Goal: Task Accomplishment & Management: Use online tool/utility

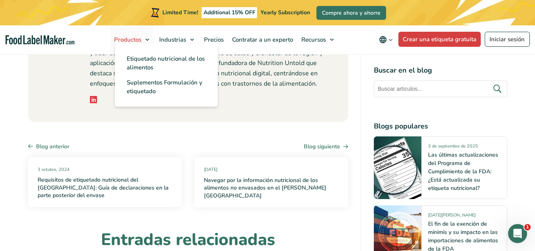
scroll to position [7007, 0]
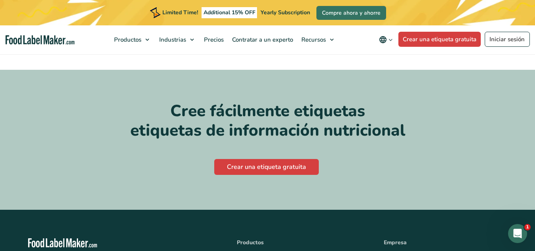
scroll to position [3721, 0]
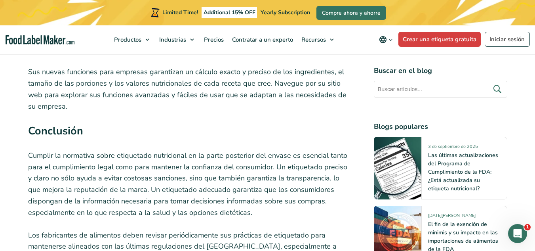
scroll to position [6097, 0]
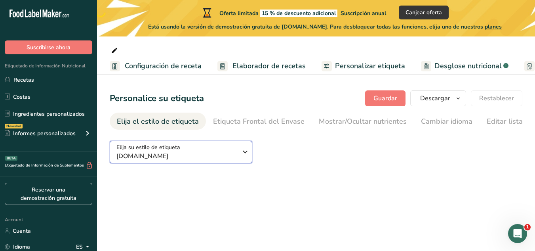
click at [227, 153] on span "[DOMAIN_NAME]" at bounding box center [176, 156] width 121 height 10
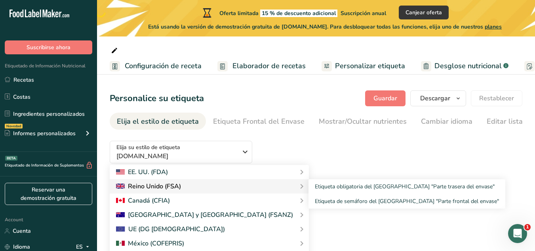
click at [201, 182] on div "Reino Unido (FSA)" at bounding box center [209, 186] width 199 height 14
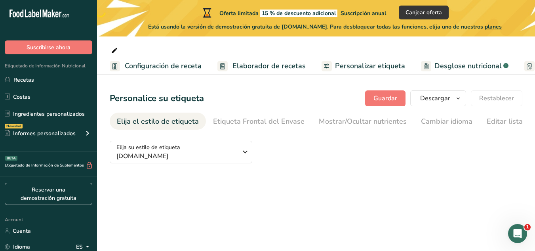
click at [302, 198] on main "Oferta limitada 15 % de descuento adicional Suscripción anual Canjear oferta Es…" at bounding box center [267, 125] width 535 height 251
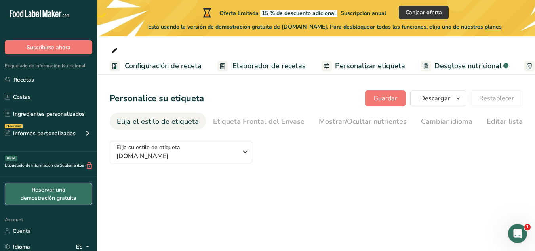
click at [51, 192] on link "Reservar una demostración gratuita" at bounding box center [48, 193] width 87 height 22
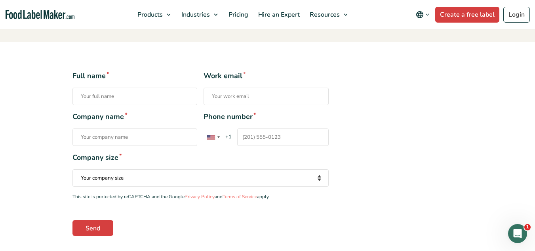
scroll to position [119, 0]
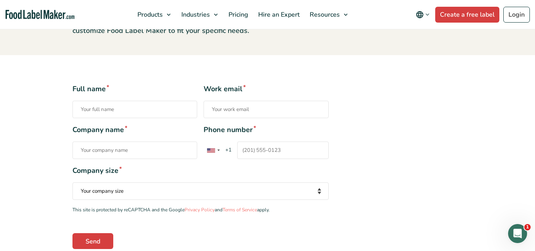
click at [155, 105] on input "Full name *" at bounding box center [134, 109] width 125 height 17
type input "n"
type input "Nini Yohanna"
type input "ssalimentosp@gmail.com"
click at [99, 151] on input "Company name *" at bounding box center [134, 149] width 125 height 17
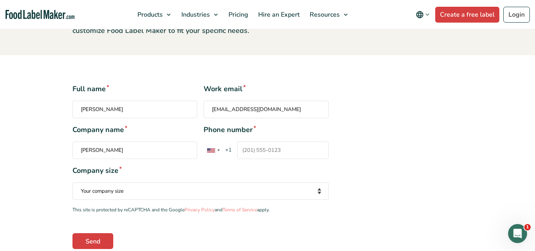
type input "Chavez"
click at [217, 152] on div "Contact form" at bounding box center [213, 150] width 18 height 17
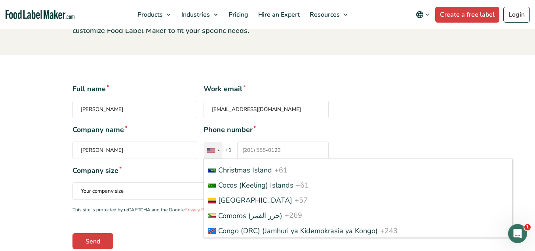
scroll to position [713, 0]
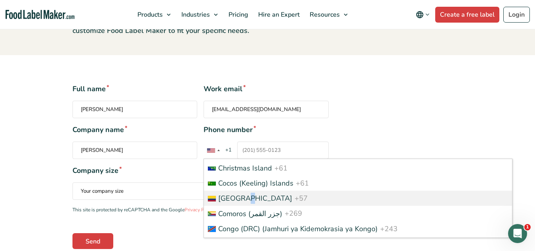
click at [247, 198] on span "Colombia" at bounding box center [255, 198] width 74 height 10
click at [247, 159] on input "Phone number * United States +1 United Kingdom +44 Afghanistan (‫افغانستان‬‎) +…" at bounding box center [282, 149] width 91 height 17
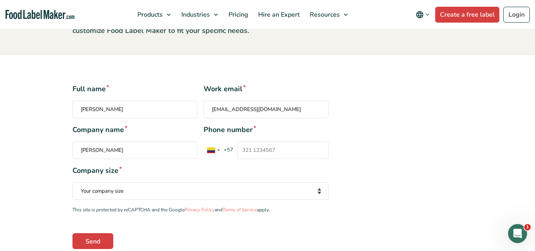
click at [264, 148] on input "Phone number * United States +1 United Kingdom +44 Afghanistan (‫افغانستان‬‎) +…" at bounding box center [282, 149] width 91 height 17
type input "3155233893"
click at [236, 188] on select "Your company size Fewer than 10 Employees 10 to 50 Employees 51 to 500 Employee…" at bounding box center [200, 190] width 256 height 17
select select "Fewer than 10 Employees"
click at [72, 182] on select "Your company size Fewer than 10 Employees 10 to 50 Employees 51 to 500 Employee…" at bounding box center [200, 190] width 256 height 17
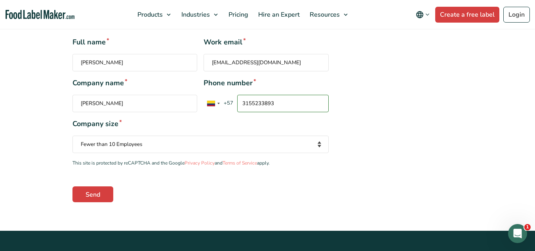
scroll to position [238, 0]
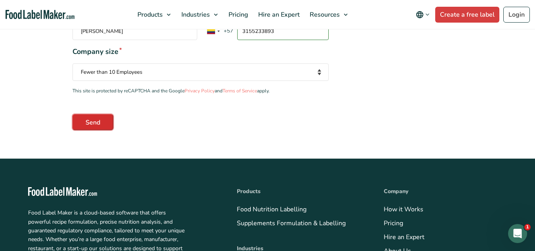
click at [91, 118] on input "Send" at bounding box center [92, 122] width 41 height 16
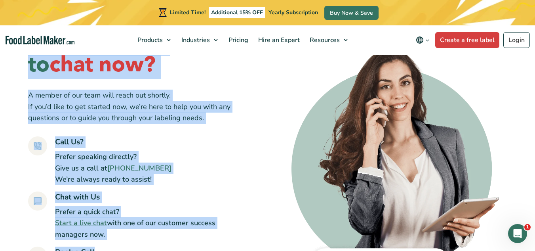
scroll to position [79, 0]
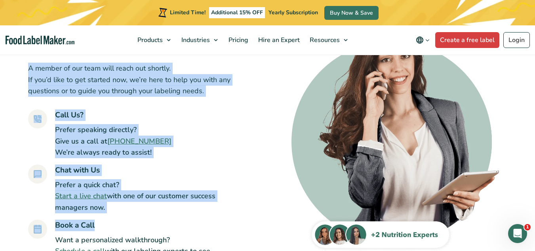
drag, startPoint x: 30, startPoint y: 90, endPoint x: 221, endPoint y: 93, distance: 190.8
click at [221, 93] on div "Wait — Ready to chat now? A member of our team will reach out shortly. If you’d…" at bounding box center [136, 135] width 216 height 265
copy div "Wait — Ready to chat now? A member of our team will reach out shortly. If you’d…"
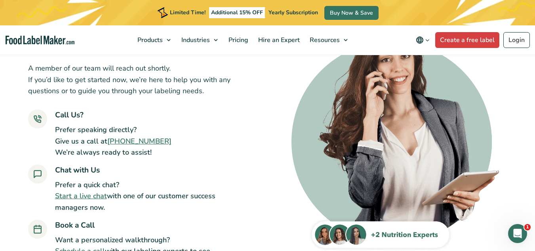
click at [185, 131] on div "Call Us? Prefer speaking directly? Give us a call at +1 201 942 6427 We’re alwa…" at bounding box center [136, 133] width 216 height 49
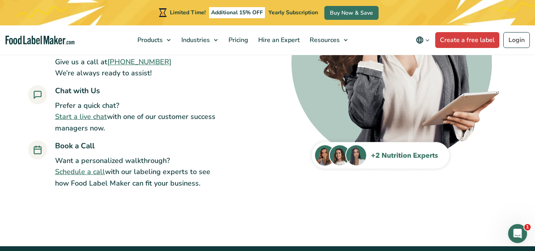
scroll to position [0, 0]
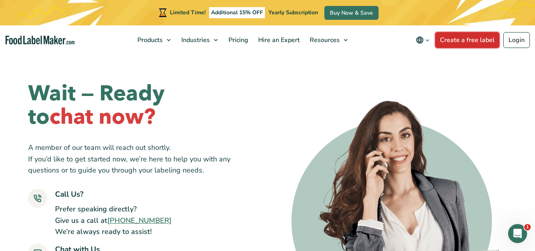
click at [492, 45] on link "Create a free label" at bounding box center [467, 40] width 64 height 16
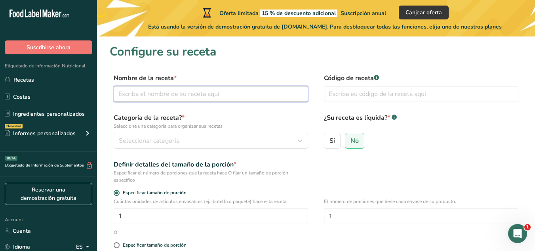
click at [217, 93] on input "text" at bounding box center [211, 94] width 194 height 16
click at [131, 94] on input "Lulu en almibar" at bounding box center [211, 94] width 194 height 16
drag, startPoint x: 164, startPoint y: 89, endPoint x: 111, endPoint y: 91, distance: 53.1
click at [111, 91] on div "Nombre de la receta * Lulo en almibar Código de receta .a-a{fill:#347362;}.b-a{…" at bounding box center [316, 89] width 413 height 33
type input "LULO"
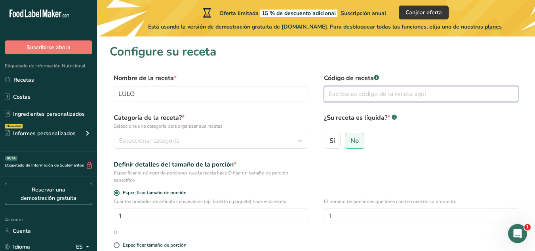
click at [348, 97] on input "text" at bounding box center [421, 94] width 194 height 16
click at [344, 93] on input "text" at bounding box center [421, 94] width 194 height 16
type input "1"
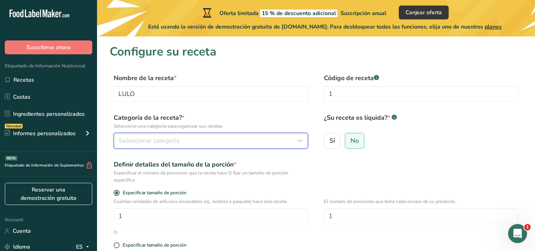
click at [197, 138] on div "Seleccionar categoría" at bounding box center [208, 141] width 179 height 10
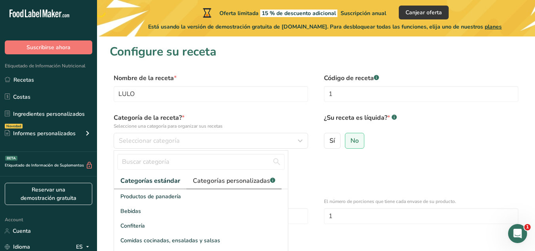
click at [214, 178] on span "Categorías personalizadas .a-a{fill:#347362;}.b-a{fill:#fff;}" at bounding box center [234, 181] width 82 height 10
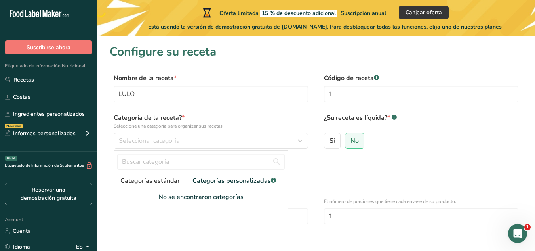
click at [160, 186] on link "Categorías estándar" at bounding box center [150, 181] width 72 height 16
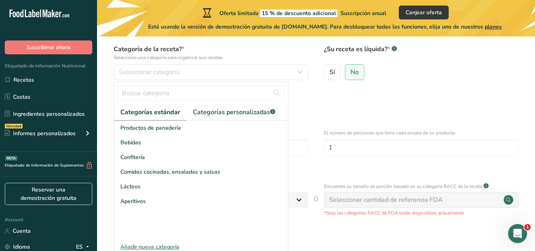
scroll to position [53, 0]
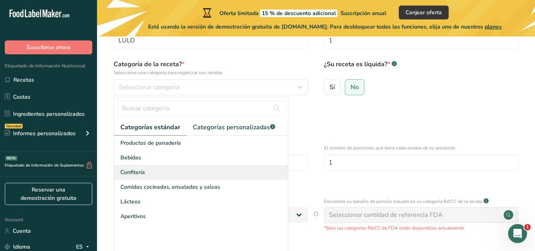
click at [196, 174] on div "Confitería" at bounding box center [201, 172] width 174 height 15
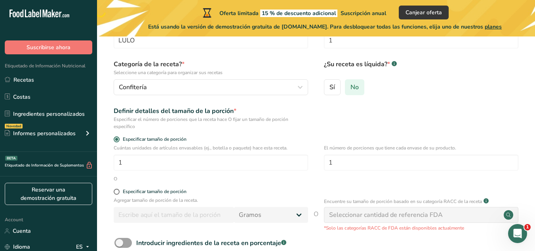
click at [355, 88] on span "No" at bounding box center [354, 87] width 8 height 8
click at [350, 88] on input "No" at bounding box center [347, 86] width 5 height 5
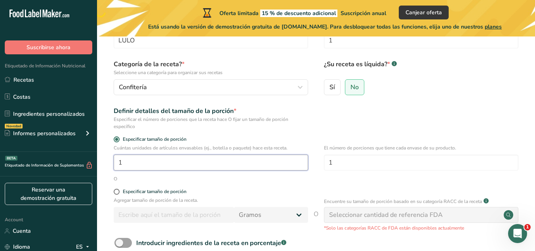
click at [174, 165] on input "1" at bounding box center [211, 162] width 194 height 16
drag, startPoint x: 173, startPoint y: 162, endPoint x: 115, endPoint y: 159, distance: 57.9
click at [115, 159] on input "1" at bounding box center [211, 162] width 194 height 16
type input "10"
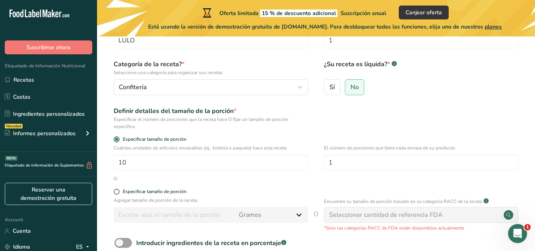
click at [308, 186] on form "Nombre de la receta * LULO Código de receta .a-a{fill:#347362;}.b-a{fill:#fff;}…" at bounding box center [316, 156] width 413 height 272
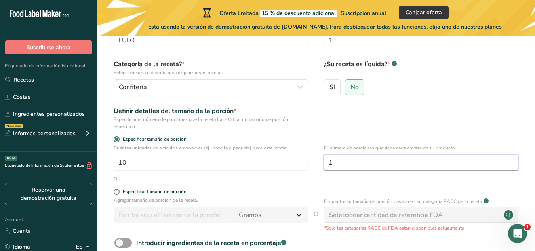
click at [345, 161] on input "1" at bounding box center [421, 162] width 194 height 16
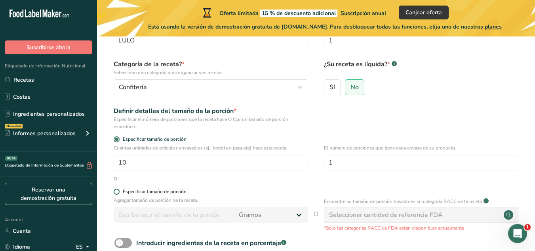
click at [116, 190] on span at bounding box center [117, 191] width 6 height 6
click at [116, 190] on input "Especificar tamaño de porción" at bounding box center [116, 191] width 5 height 5
radio input "true"
radio input "false"
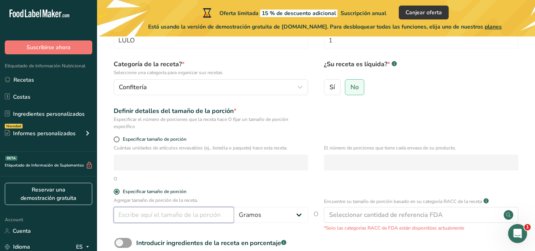
click at [141, 214] on input "number" at bounding box center [174, 215] width 120 height 16
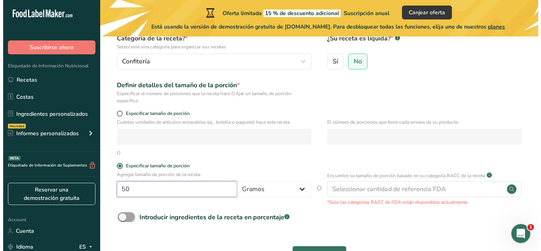
scroll to position [93, 0]
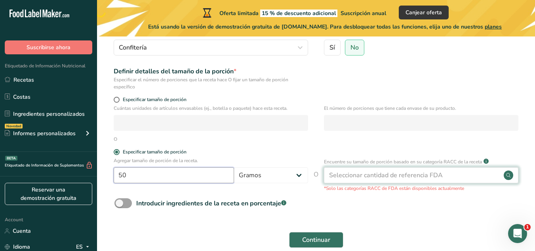
type input "50"
click at [357, 174] on div "Seleccionar cantidad de referencia FDA" at bounding box center [386, 175] width 114 height 10
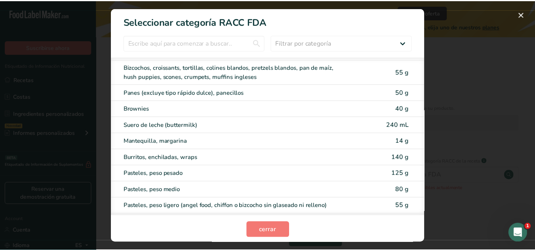
scroll to position [0, 0]
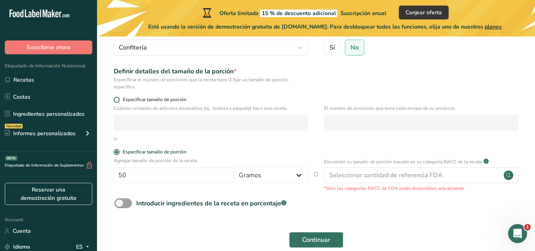
click at [117, 99] on span at bounding box center [117, 100] width 6 height 6
click at [117, 99] on input "Especificar tamaño de porción" at bounding box center [116, 99] width 5 height 5
radio input "true"
radio input "false"
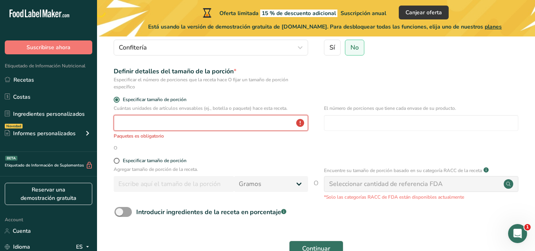
click at [249, 121] on input "number" at bounding box center [211, 123] width 194 height 16
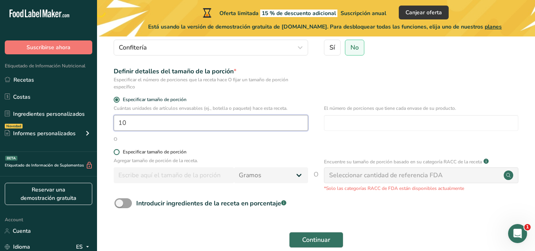
type input "10"
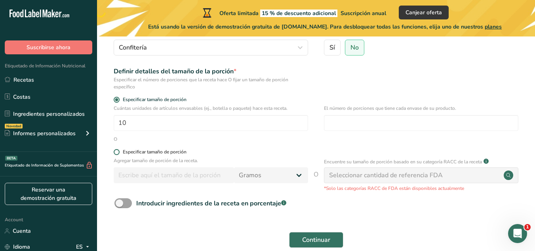
click at [116, 152] on span at bounding box center [117, 152] width 6 height 6
click at [116, 152] on input "Especificar tamaño de porción" at bounding box center [116, 151] width 5 height 5
radio input "true"
radio input "false"
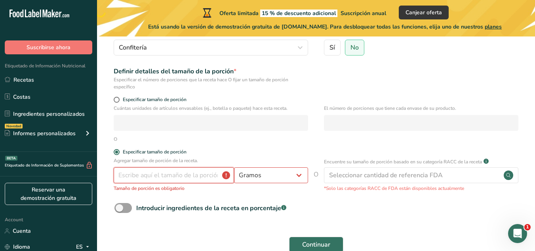
click at [130, 176] on input "number" at bounding box center [174, 175] width 120 height 16
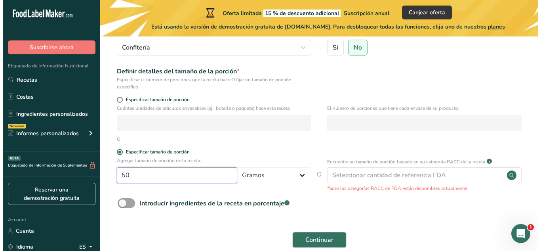
scroll to position [133, 0]
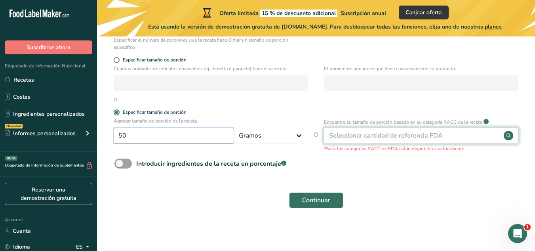
type input "50"
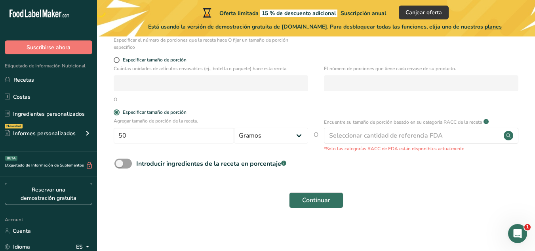
click at [417, 133] on div "Seleccionar cantidad de referencia FDA" at bounding box center [386, 136] width 114 height 10
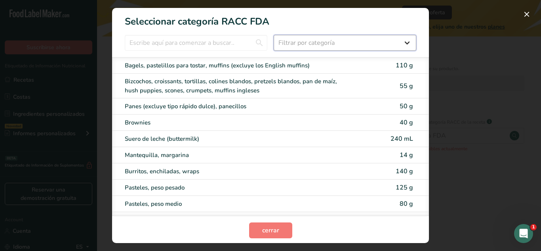
click at [296, 40] on select "Filtrar por categoría Todos Productos de panadería Bebidas Cereales y otros pro…" at bounding box center [345, 43] width 143 height 16
click at [528, 13] on button "RACC Category Selection Modal" at bounding box center [526, 14] width 13 height 13
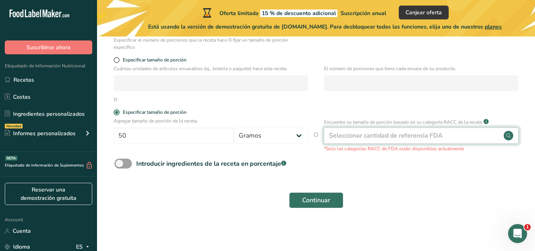
click at [509, 134] on circle at bounding box center [509, 136] width 10 height 10
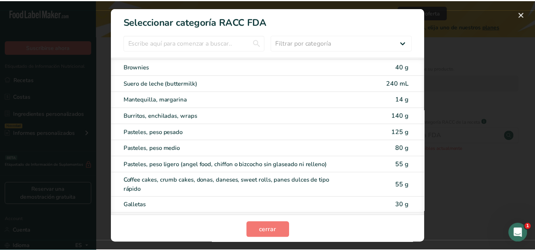
scroll to position [0, 0]
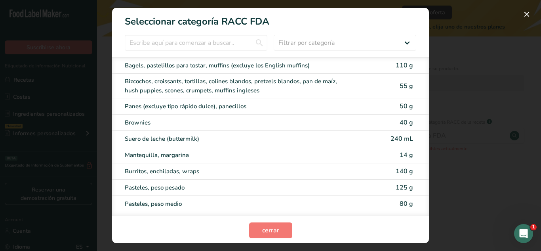
click at [392, 51] on section "Seleccionar categoría RACC FDA Filtrar por categoría Todos Productos de panader…" at bounding box center [270, 125] width 317 height 235
click at [398, 44] on select "Filtrar por categoría Todos Productos de panadería Bebidas Cereales y otros pro…" at bounding box center [345, 43] width 143 height 16
select select "14"
click at [274, 35] on select "Filtrar por categoría Todos Productos de panadería Bebidas Cereales y otros pro…" at bounding box center [345, 43] width 143 height 16
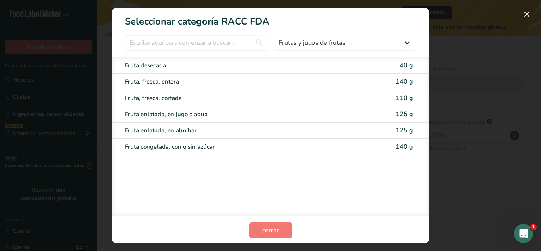
click at [257, 25] on h1 "Seleccionar categoría RACC FDA" at bounding box center [270, 18] width 317 height 21
click at [251, 44] on input "RACC Category Selection Modal" at bounding box center [196, 43] width 143 height 16
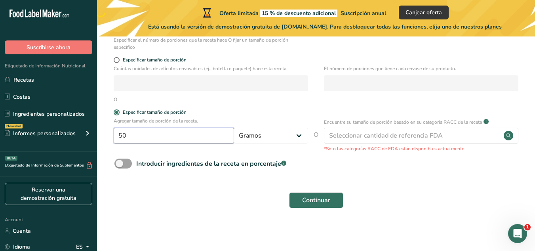
drag, startPoint x: 130, startPoint y: 135, endPoint x: 107, endPoint y: 135, distance: 23.0
click at [107, 135] on section "Configure su receta Nombre de la receta * LULO Código de receta .a-a{fill:#3473…" at bounding box center [316, 64] width 438 height 321
type input "125"
click at [184, 203] on div "Continuar" at bounding box center [316, 199] width 413 height 25
click at [309, 202] on span "Continuar" at bounding box center [316, 200] width 28 height 10
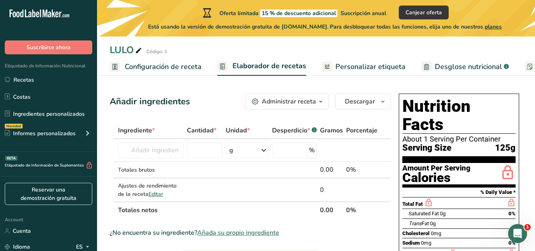
scroll to position [0, 15]
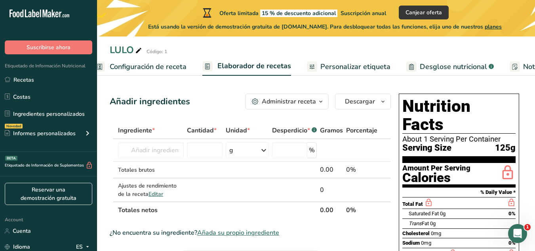
click at [354, 66] on span "Personalizar etiqueta" at bounding box center [355, 66] width 70 height 11
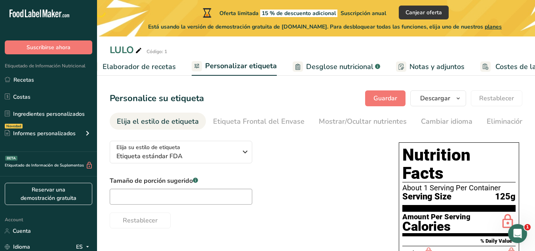
scroll to position [0, 162]
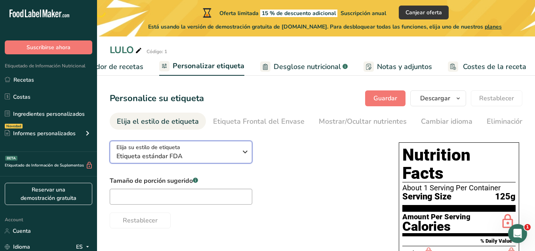
click at [227, 158] on span "Etiqueta estándar FDA" at bounding box center [176, 156] width 121 height 10
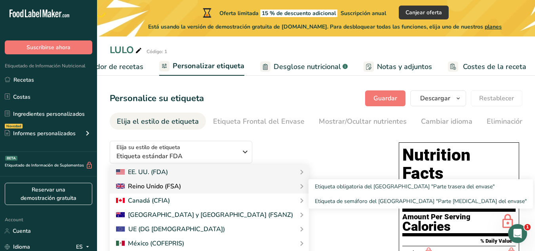
click at [194, 188] on div "Reino Unido (FSA)" at bounding box center [209, 186] width 186 height 10
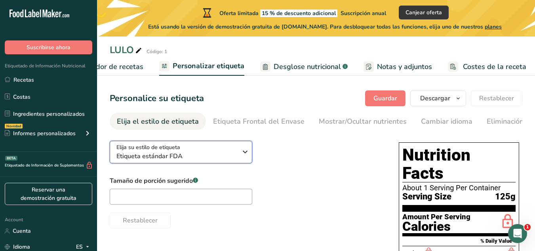
click at [152, 156] on span "Etiqueta estándar FDA" at bounding box center [176, 156] width 121 height 10
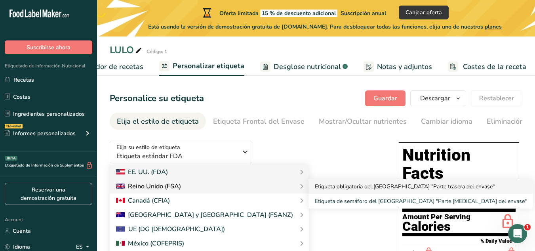
click at [308, 186] on link "Etiqueta obligatoria del Reino Unido "Parte trasera del envase"" at bounding box center [420, 186] width 224 height 15
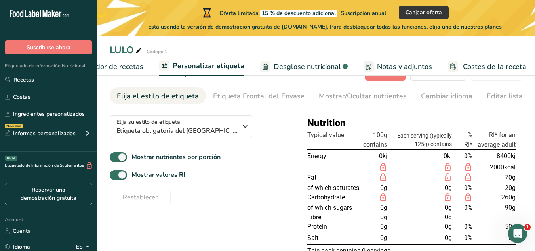
scroll to position [40, 0]
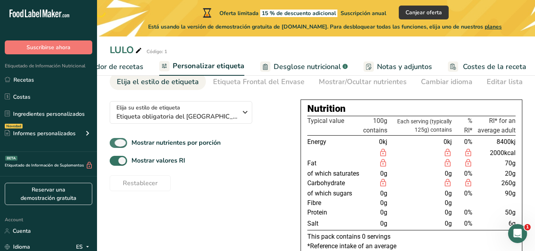
click at [115, 147] on span at bounding box center [118, 143] width 17 height 10
click at [115, 145] on input "Mostrar nutrientes por porción" at bounding box center [112, 142] width 5 height 5
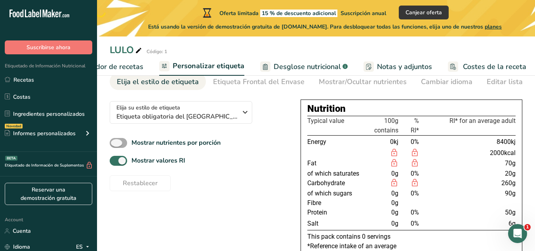
click at [123, 146] on span at bounding box center [118, 143] width 17 height 10
click at [115, 145] on input "Mostrar nutrientes por porción" at bounding box center [112, 142] width 5 height 5
checkbox input "true"
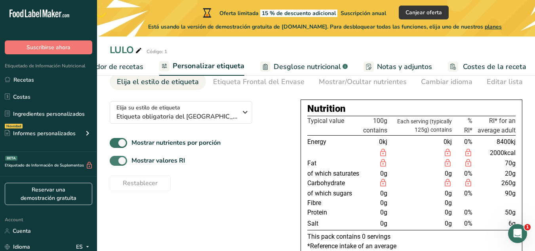
click at [118, 163] on span at bounding box center [118, 161] width 17 height 10
click at [115, 163] on input "Mostrar valores RI" at bounding box center [112, 160] width 5 height 5
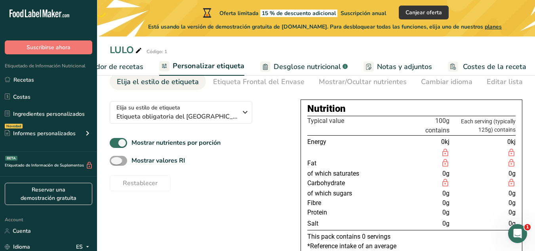
click at [118, 163] on span at bounding box center [118, 161] width 17 height 10
click at [115, 163] on input "Mostrar valores RI" at bounding box center [112, 160] width 5 height 5
checkbox input "true"
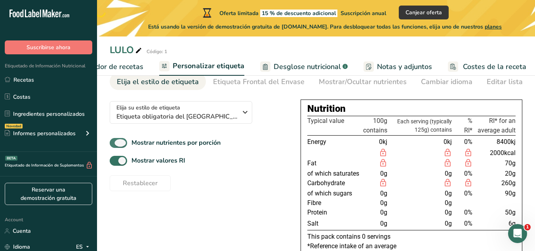
click at [121, 144] on span at bounding box center [118, 143] width 17 height 10
click at [115, 144] on input "Mostrar nutrientes por porción" at bounding box center [112, 142] width 5 height 5
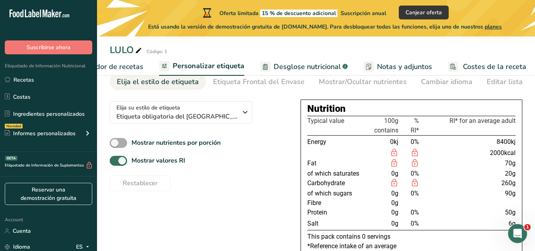
click at [121, 144] on span at bounding box center [118, 143] width 17 height 10
click at [115, 144] on input "Mostrar nutrientes por porción" at bounding box center [112, 142] width 5 height 5
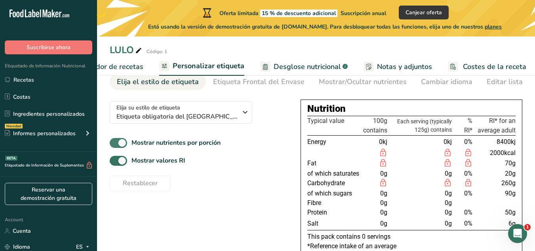
click at [117, 143] on span at bounding box center [118, 143] width 17 height 10
click at [115, 143] on input "Mostrar nutrientes por porción" at bounding box center [112, 142] width 5 height 5
checkbox input "false"
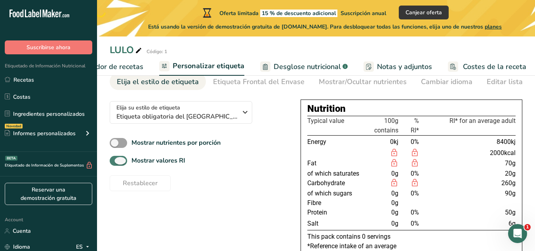
click at [119, 163] on span at bounding box center [118, 161] width 17 height 10
click at [115, 163] on input "Mostrar valores RI" at bounding box center [112, 160] width 5 height 5
checkbox input "false"
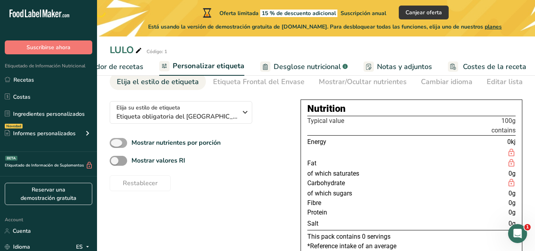
click at [122, 144] on span at bounding box center [118, 143] width 17 height 10
click at [115, 144] on input "Mostrar nutrientes por porción" at bounding box center [112, 142] width 5 height 5
checkbox input "true"
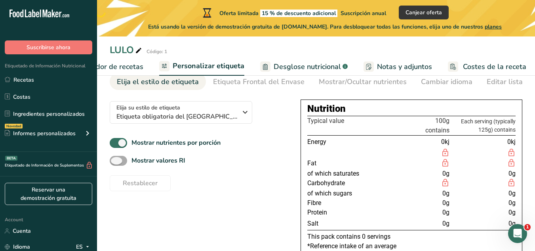
click at [123, 164] on span at bounding box center [118, 161] width 17 height 10
click at [115, 163] on input "Mostrar valores RI" at bounding box center [112, 160] width 5 height 5
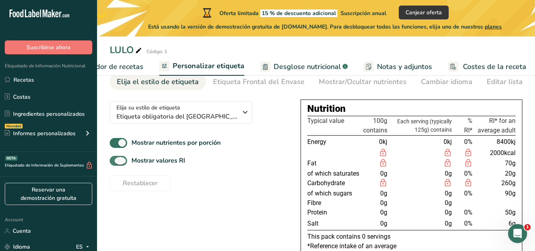
click at [116, 160] on span at bounding box center [118, 161] width 17 height 10
click at [115, 160] on input "Mostrar valores RI" at bounding box center [112, 160] width 5 height 5
checkbox input "false"
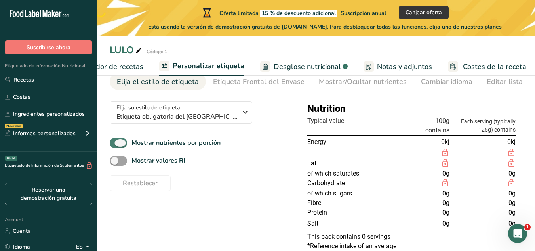
click at [119, 144] on span at bounding box center [118, 143] width 17 height 10
click at [115, 144] on input "Mostrar nutrientes por porción" at bounding box center [112, 142] width 5 height 5
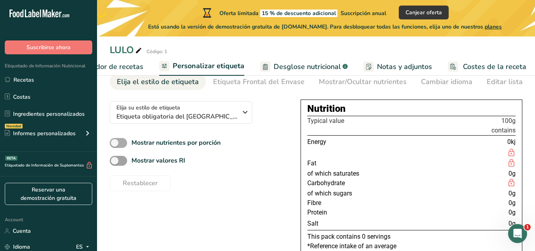
click at [120, 143] on span at bounding box center [118, 143] width 17 height 10
click at [115, 143] on input "Mostrar nutrientes por porción" at bounding box center [112, 142] width 5 height 5
checkbox input "true"
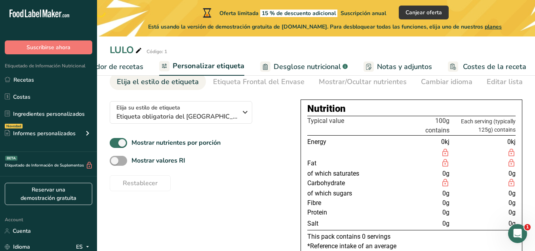
click at [118, 160] on span at bounding box center [118, 161] width 17 height 10
click at [115, 160] on input "Mostrar valores RI" at bounding box center [112, 160] width 5 height 5
checkbox input "true"
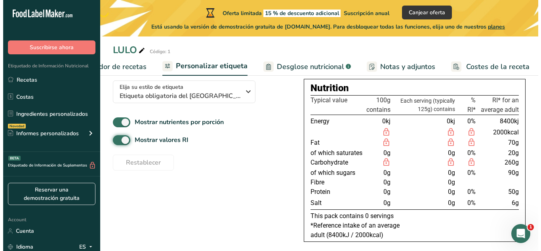
scroll to position [70, 0]
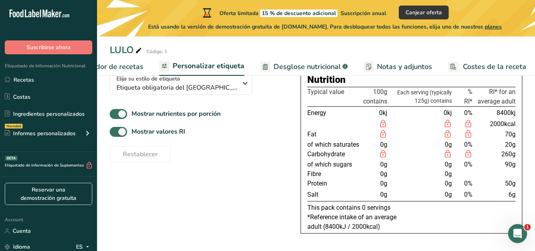
click at [122, 64] on span "Elaborador de recetas" at bounding box center [106, 66] width 73 height 11
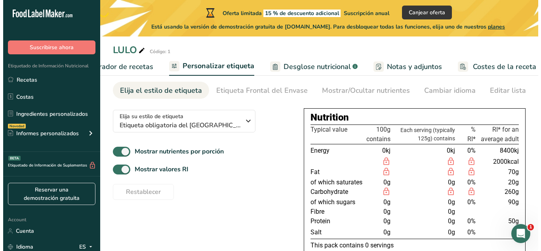
scroll to position [0, 156]
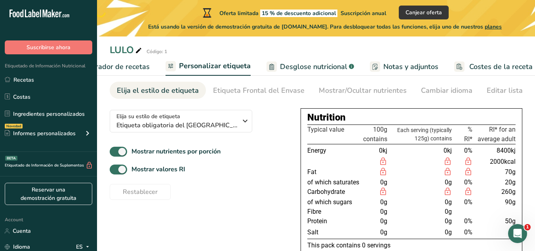
click at [322, 67] on span "Desglose nutricional" at bounding box center [313, 66] width 67 height 11
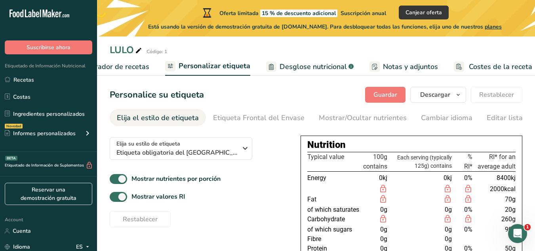
scroll to position [0, 0]
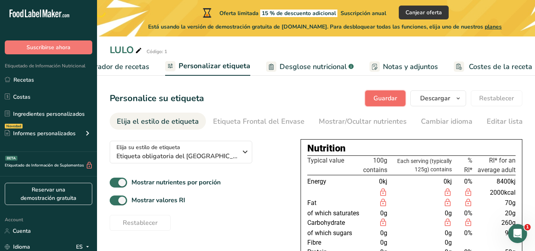
click at [399, 105] on button "Guardar" at bounding box center [385, 98] width 40 height 16
click at [291, 70] on span "Desglose nutricional" at bounding box center [312, 66] width 67 height 11
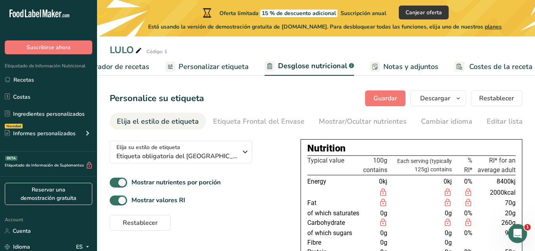
scroll to position [0, 162]
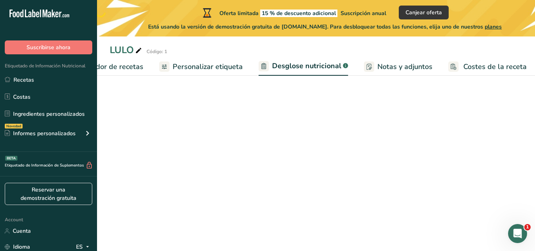
select select "Calories"
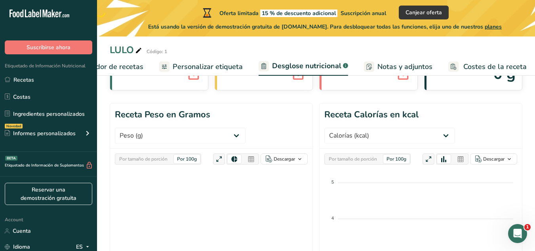
scroll to position [79, 0]
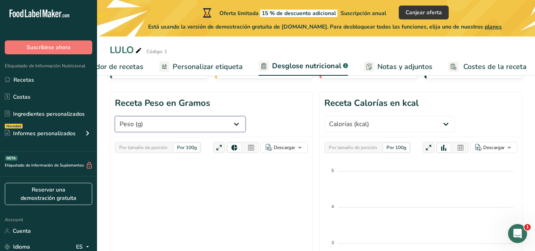
click at [171, 124] on select "Peso (g) Calorías (kcal) Energía KJ (kj) Grasa Total (g) Grasa Saturada (g) Gra…" at bounding box center [180, 124] width 131 height 16
click at [172, 124] on select "Peso (g) Calorías (kcal) Energía KJ (kj) Grasa Total (g) Grasa Saturada (g) Gra…" at bounding box center [180, 124] width 131 height 16
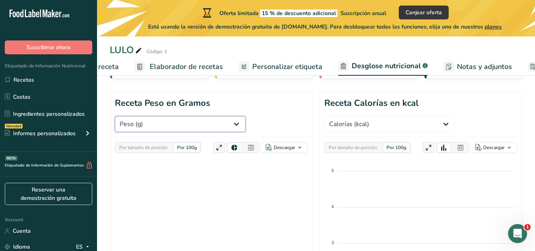
scroll to position [0, 0]
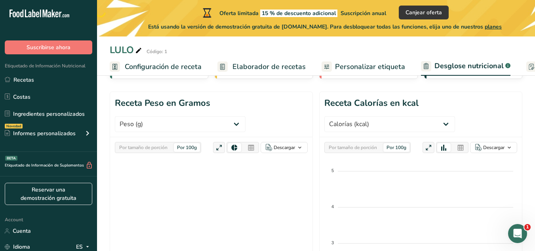
click at [166, 65] on span "Configuración de receta" at bounding box center [163, 66] width 77 height 11
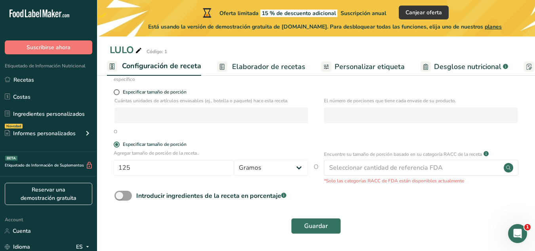
scroll to position [121, 0]
click at [260, 62] on span "Elaborador de recetas" at bounding box center [268, 66] width 73 height 11
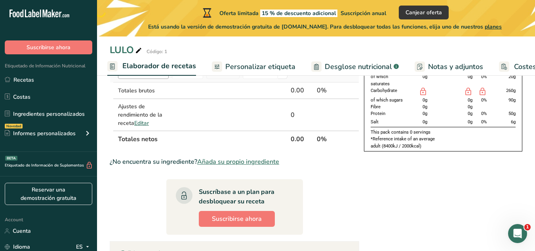
scroll to position [40, 0]
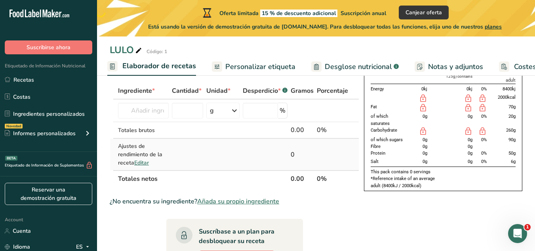
click at [143, 161] on span "Editar" at bounding box center [141, 163] width 15 height 8
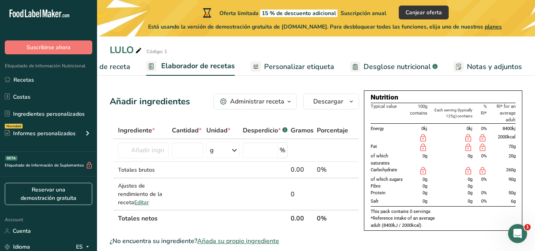
scroll to position [0, 57]
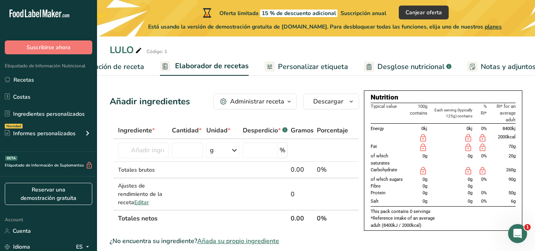
click at [296, 67] on span "Personalizar etiqueta" at bounding box center [313, 66] width 70 height 11
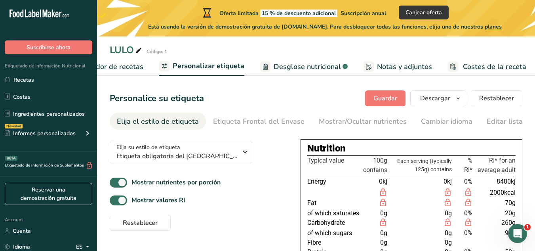
click at [302, 68] on span "Desglose nutricional" at bounding box center [307, 66] width 67 height 11
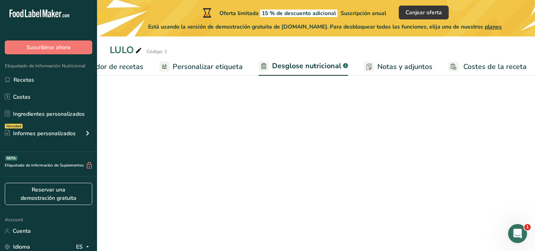
select select "Calories"
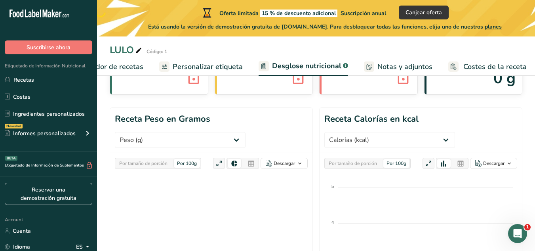
scroll to position [79, 0]
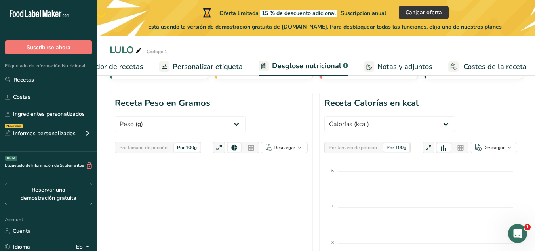
click at [394, 150] on div "Por 100g" at bounding box center [396, 147] width 26 height 9
click at [394, 145] on div "Por 100g" at bounding box center [396, 147] width 26 height 9
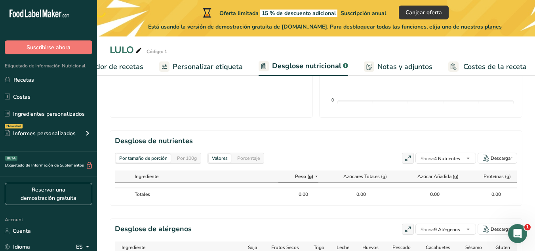
scroll to position [335, 0]
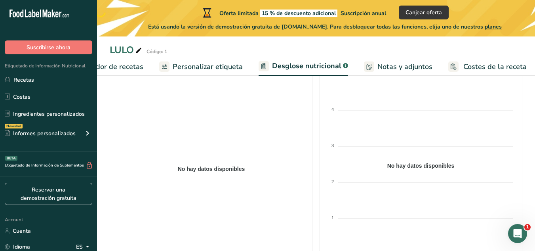
click at [391, 68] on span "Notas y adjuntos" at bounding box center [404, 66] width 55 height 11
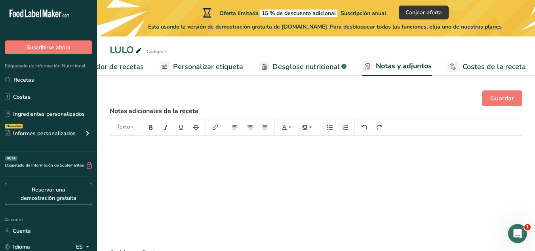
click at [305, 63] on span "Desglose nutricional" at bounding box center [305, 66] width 67 height 11
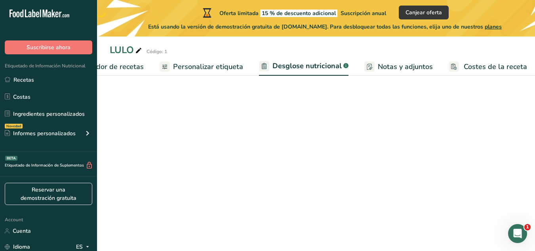
scroll to position [0, 162]
select select "Calories"
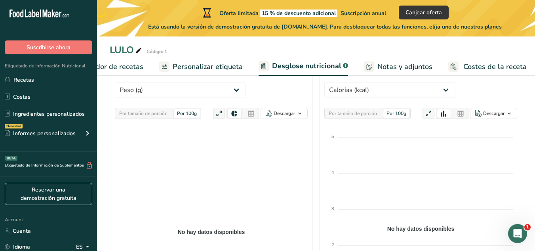
scroll to position [119, 0]
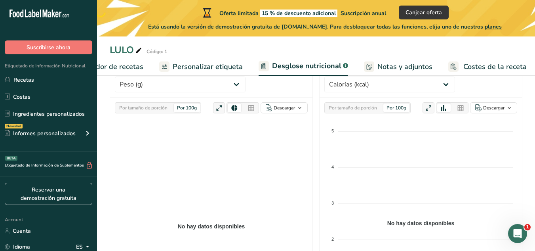
click at [186, 109] on div "Por 100g" at bounding box center [187, 107] width 26 height 9
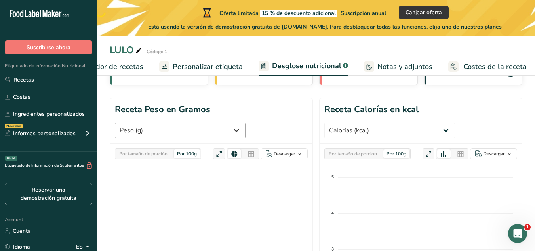
scroll to position [79, 0]
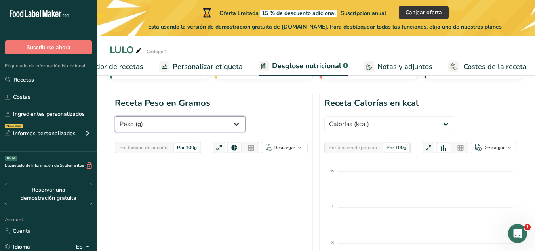
click at [221, 120] on select "Peso (g) Calorías (kcal) Energía KJ (kj) Grasa Total (g) Grasa Saturada (g) Gra…" at bounding box center [180, 124] width 131 height 16
select select "Dietary Fiber"
click at [115, 116] on select "Peso (g) Calorías (kcal) Energía KJ (kj) Grasa Total (g) Grasa Saturada (g) Gra…" at bounding box center [180, 124] width 131 height 16
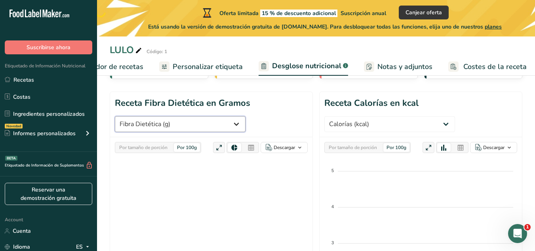
click at [215, 125] on select "Peso (g) Calorías (kcal) Energía KJ (kj) Grasa Total (g) Grasa Saturada (g) Gra…" at bounding box center [180, 124] width 131 height 16
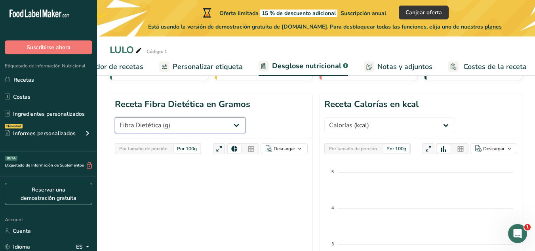
scroll to position [57, 0]
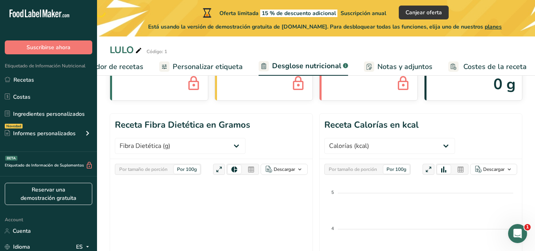
click at [123, 63] on span "Elaborador de recetas" at bounding box center [106, 66] width 73 height 11
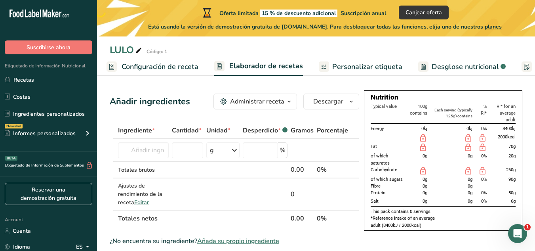
click at [145, 63] on span "Configuración de receta" at bounding box center [160, 66] width 77 height 11
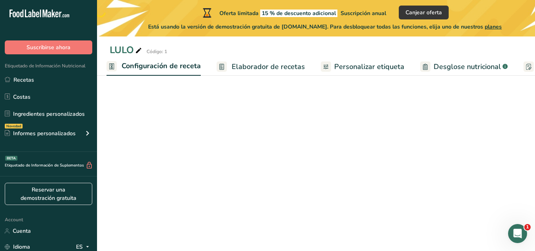
scroll to position [0, 3]
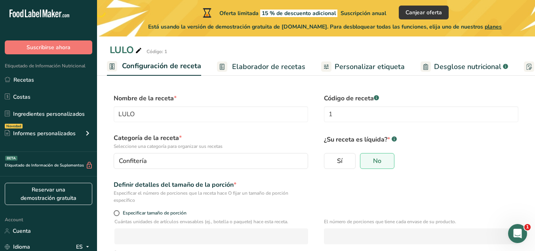
click at [247, 67] on span "Elaborador de recetas" at bounding box center [268, 66] width 73 height 11
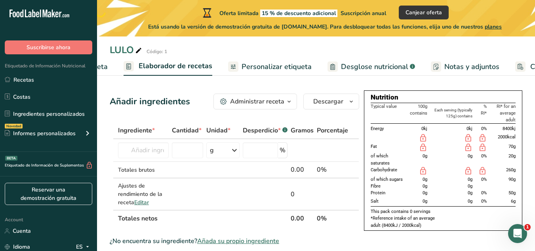
scroll to position [0, 110]
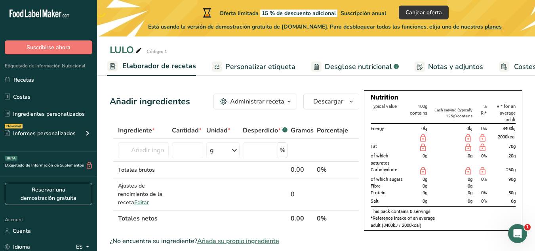
click at [397, 122] on th "Typical value" at bounding box center [390, 113] width 38 height 21
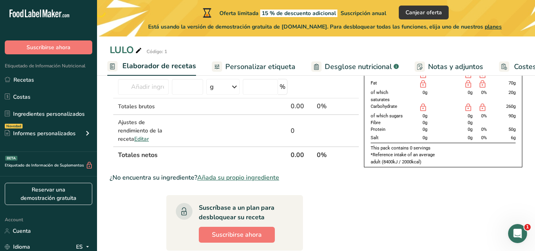
scroll to position [0, 0]
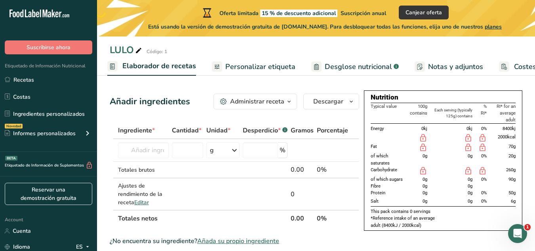
click at [272, 100] on div "Administrar receta" at bounding box center [257, 102] width 54 height 10
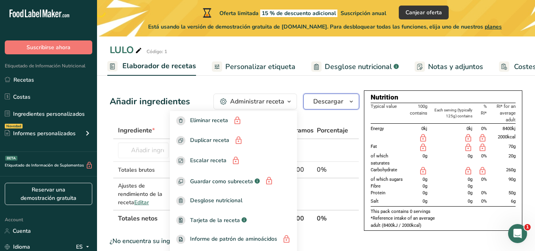
click at [328, 105] on span "Descargar" at bounding box center [328, 102] width 30 height 10
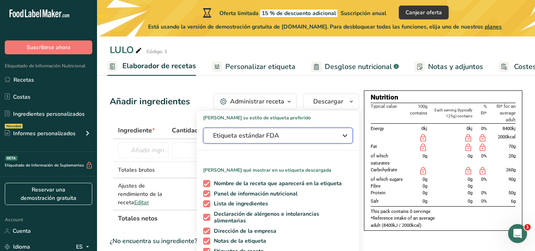
click at [284, 136] on span "Etiqueta estándar FDA" at bounding box center [272, 136] width 119 height 10
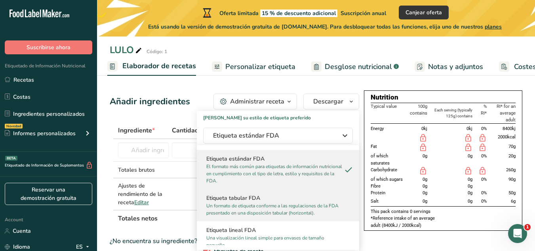
click at [297, 200] on h2 "Etiqueta tabular FDA" at bounding box center [277, 198] width 143 height 8
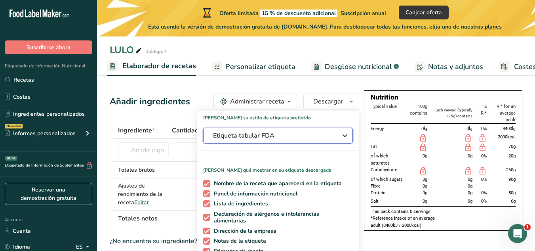
click at [321, 133] on span "Etiqueta tabular FDA" at bounding box center [272, 136] width 119 height 10
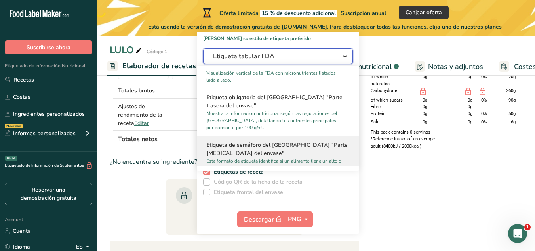
scroll to position [263, 0]
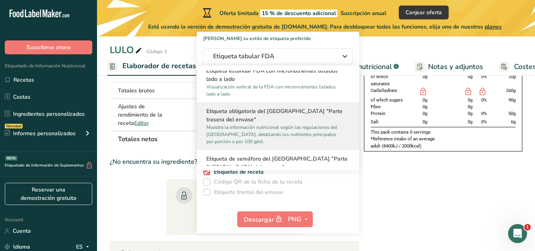
click at [318, 124] on h2 "Etiqueta obligatoria del Reino Unido "Parte trasera del envase"" at bounding box center [277, 115] width 143 height 17
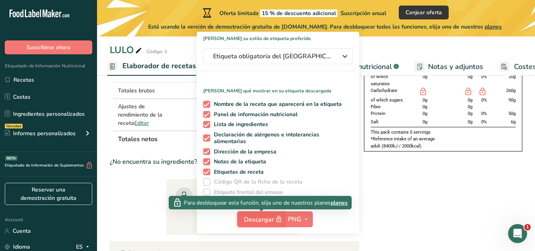
click at [265, 219] on span "Descargar" at bounding box center [264, 219] width 40 height 10
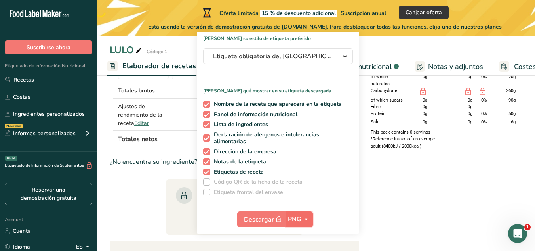
click at [306, 218] on icon "button" at bounding box center [306, 219] width 6 height 10
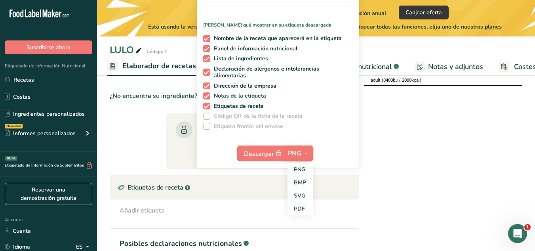
scroll to position [158, 0]
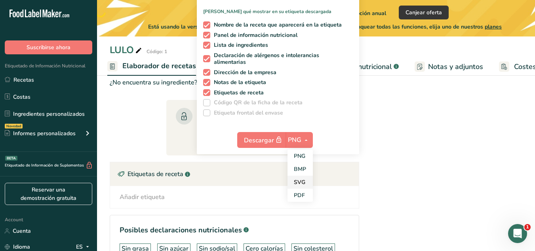
click at [299, 182] on link "SVG" at bounding box center [299, 181] width 25 height 13
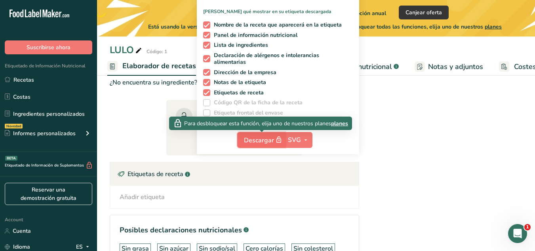
click at [255, 141] on span "Descargar" at bounding box center [264, 140] width 40 height 10
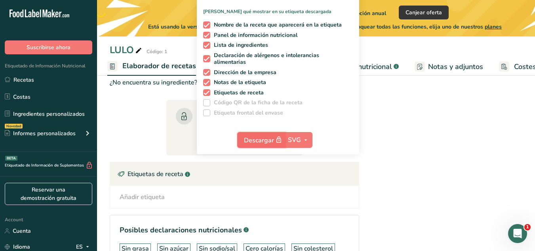
click at [255, 141] on span "Descargar" at bounding box center [264, 140] width 40 height 10
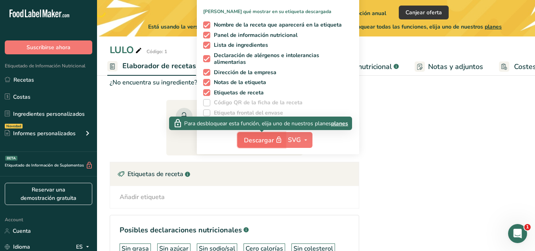
click at [255, 141] on span "Descargar" at bounding box center [264, 140] width 40 height 10
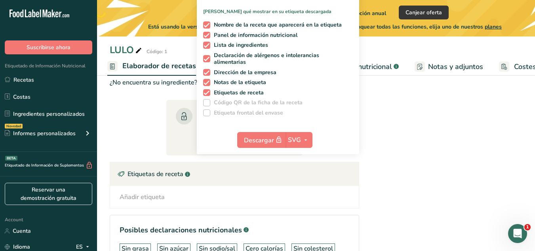
click at [405, 145] on div "Nutrition Typical value 100g contains Each serving (typically 125g) contains % …" at bounding box center [443, 112] width 158 height 360
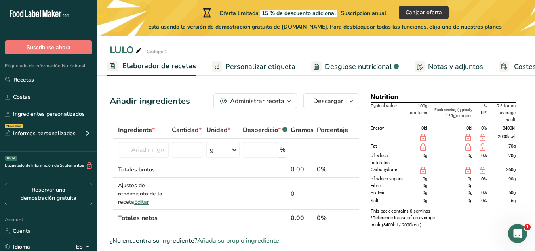
scroll to position [0, 0]
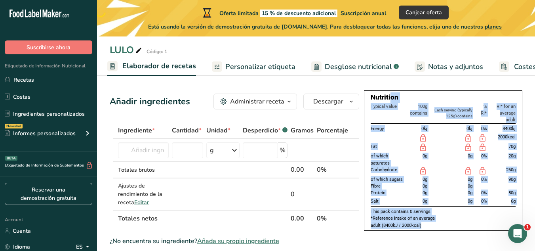
drag, startPoint x: 373, startPoint y: 99, endPoint x: 507, endPoint y: 223, distance: 183.5
click at [507, 223] on div "Nutrition Typical value 100g contains Each serving (typically 125g) contains % …" at bounding box center [443, 160] width 158 height 140
copy div "Nutrition Typical value 100g contains Each serving (typically 125g) contains % …"
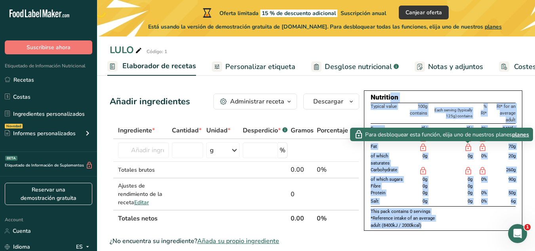
click at [454, 141] on td at bounding box center [451, 138] width 45 height 10
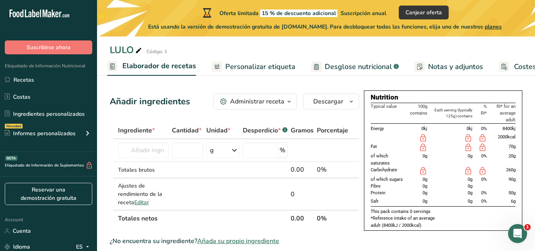
click at [450, 164] on div "Para desbloquear esta función, elija uno de nuestros planes planes" at bounding box center [422, 157] width 183 height 13
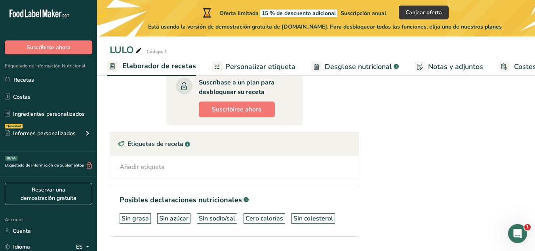
scroll to position [212, 0]
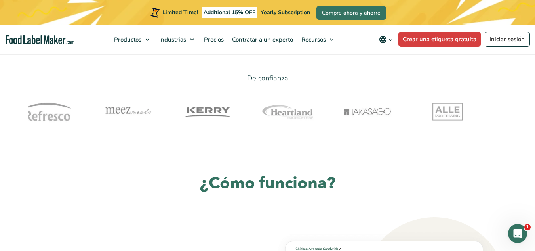
scroll to position [277, 0]
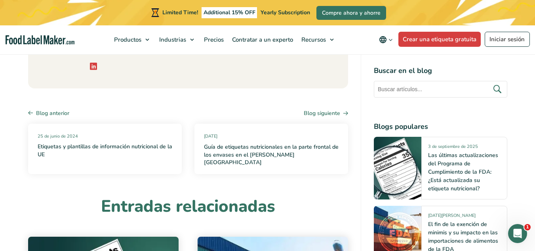
scroll to position [6334, 0]
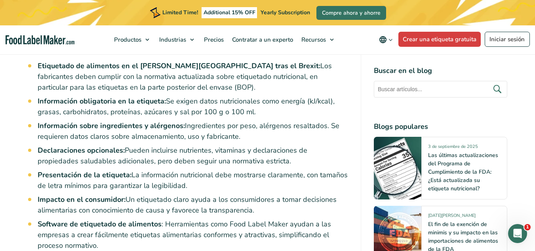
scroll to position [950, 0]
